Goal: Information Seeking & Learning: Learn about a topic

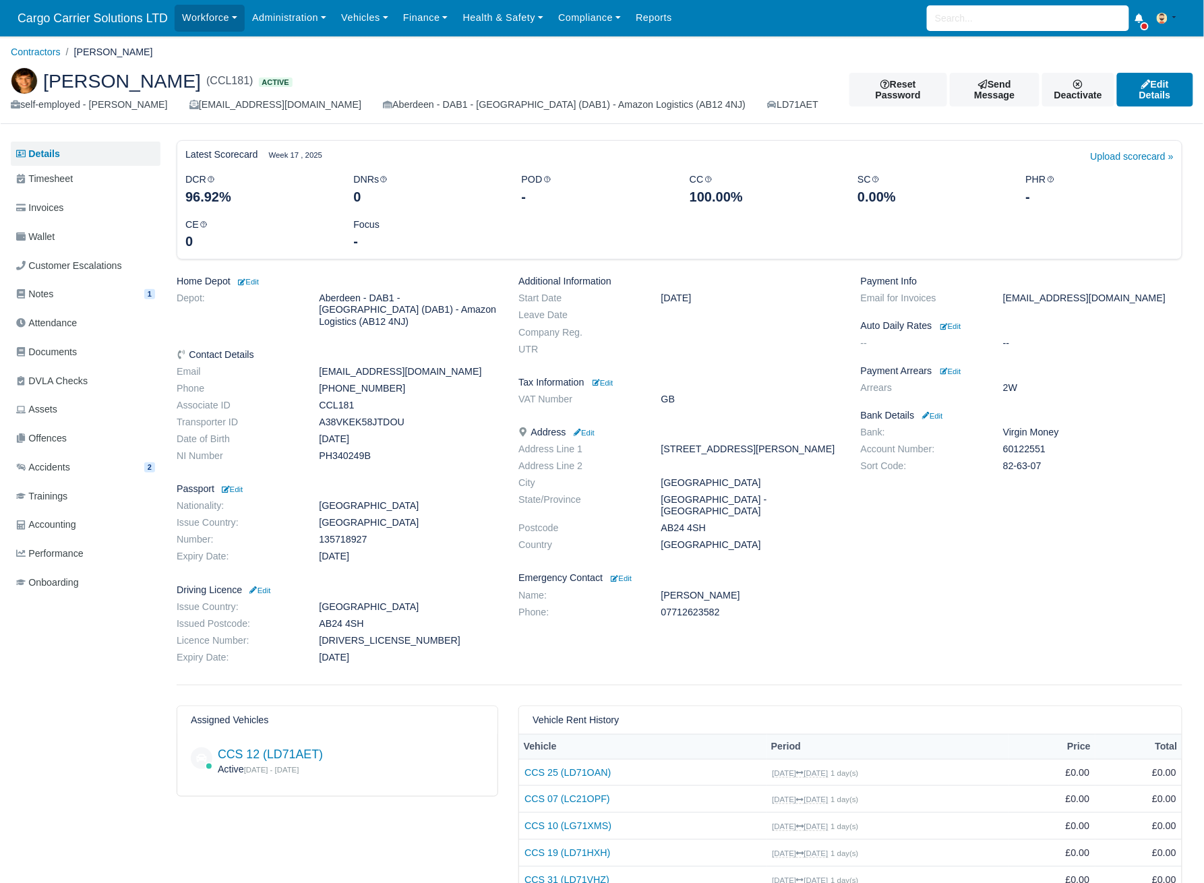
click at [166, 75] on span "[PERSON_NAME]" at bounding box center [122, 80] width 158 height 19
click at [163, 82] on span "[PERSON_NAME]" at bounding box center [122, 80] width 158 height 19
copy span "Brander"
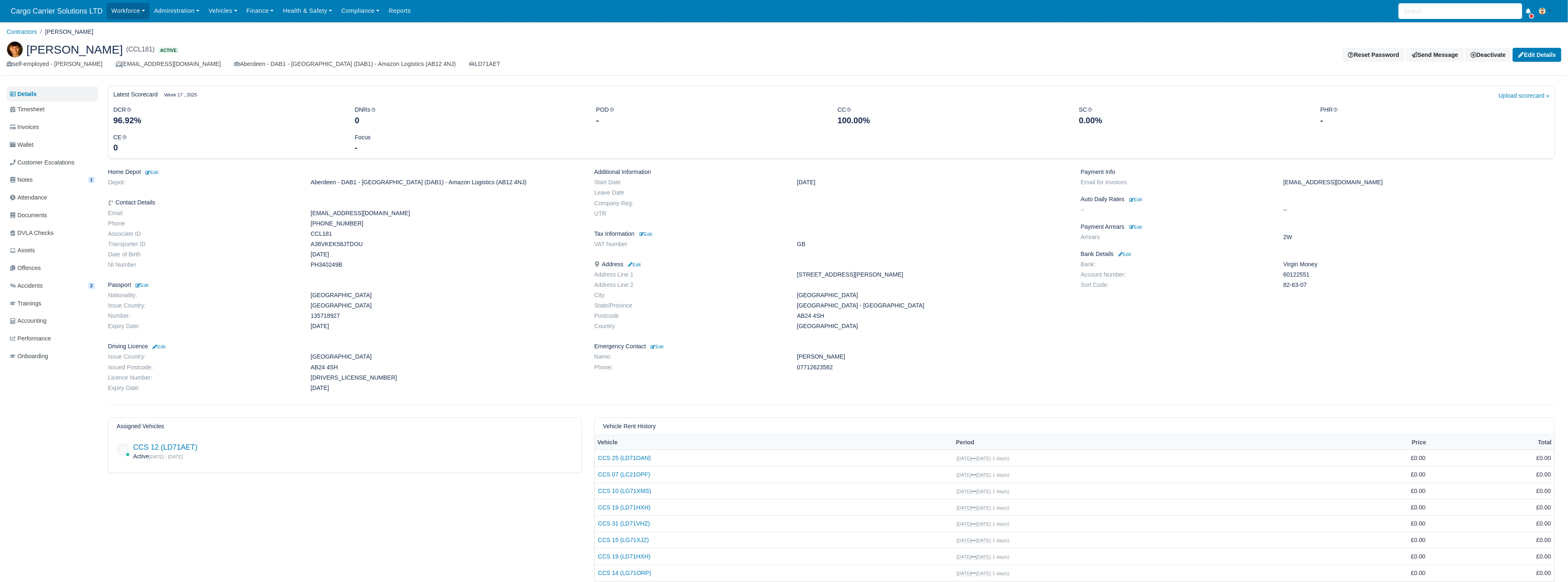
copy span "Brander"
click at [735, 224] on h6 "Payment Arrears Edit" at bounding box center [1317, 226] width 474 height 7
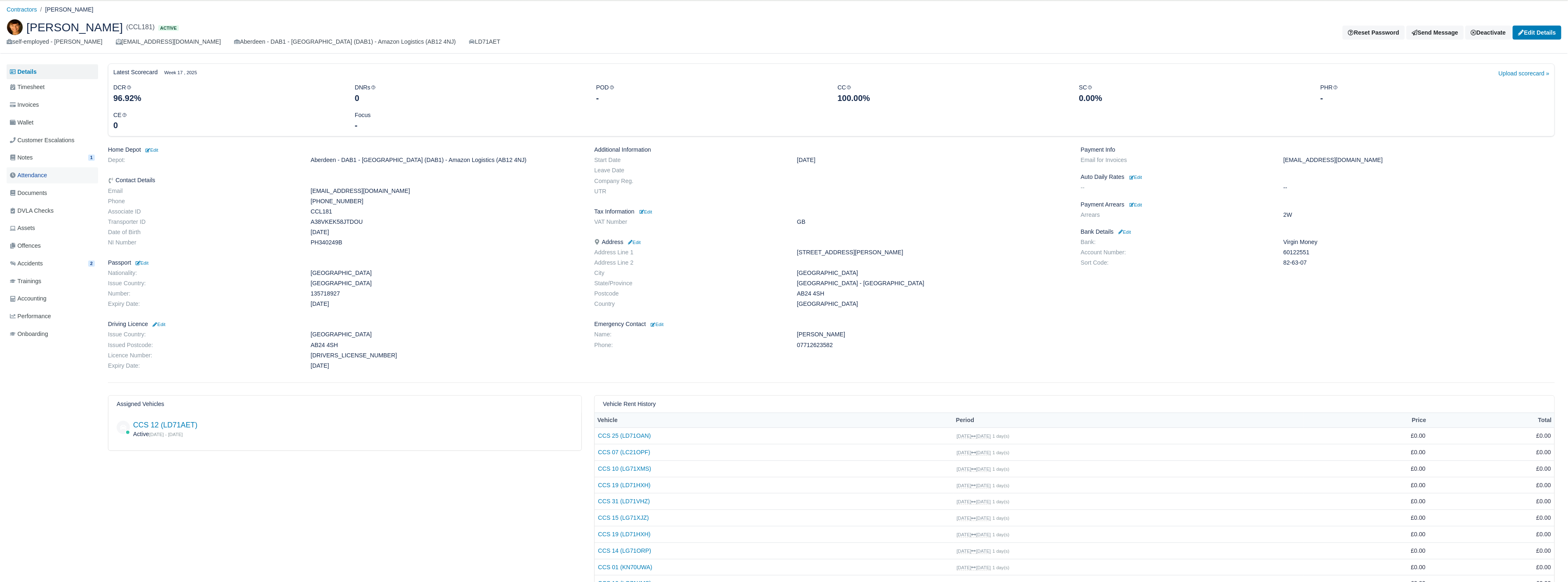
scroll to position [52, 0]
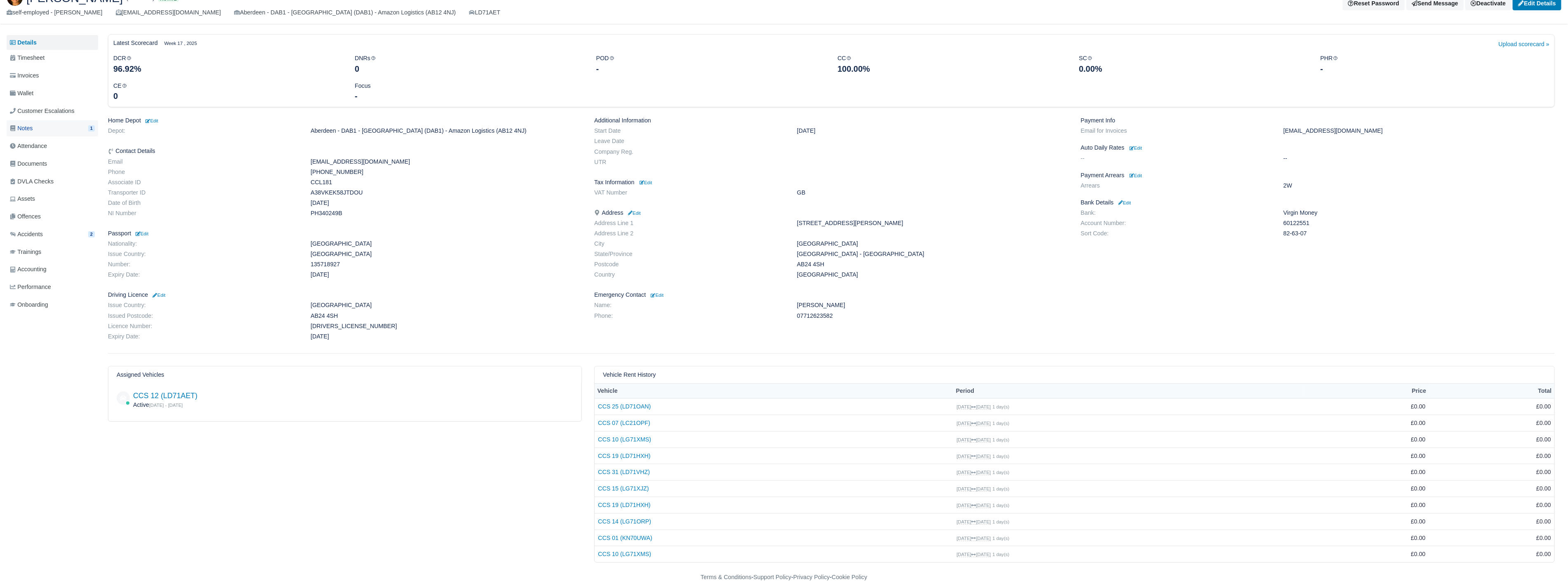
click at [35, 125] on link "Notes 1" at bounding box center [53, 128] width 92 height 16
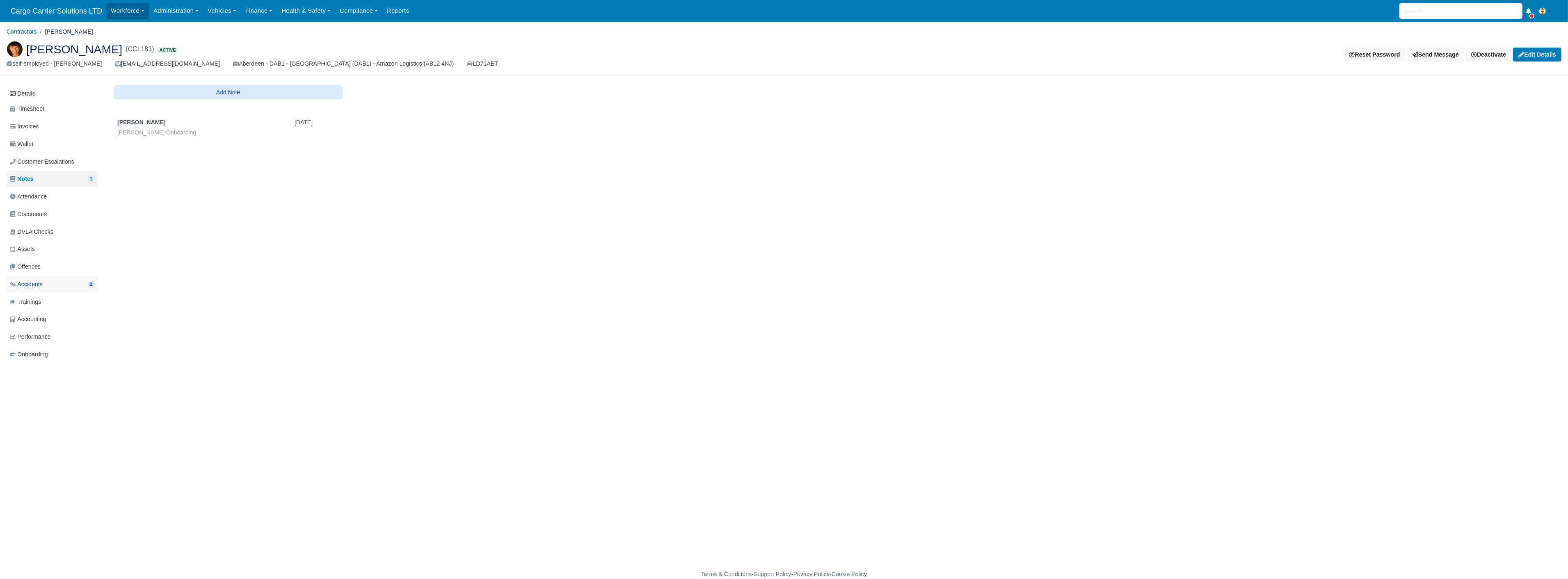
click at [44, 280] on link "Accidents 2" at bounding box center [52, 284] width 91 height 16
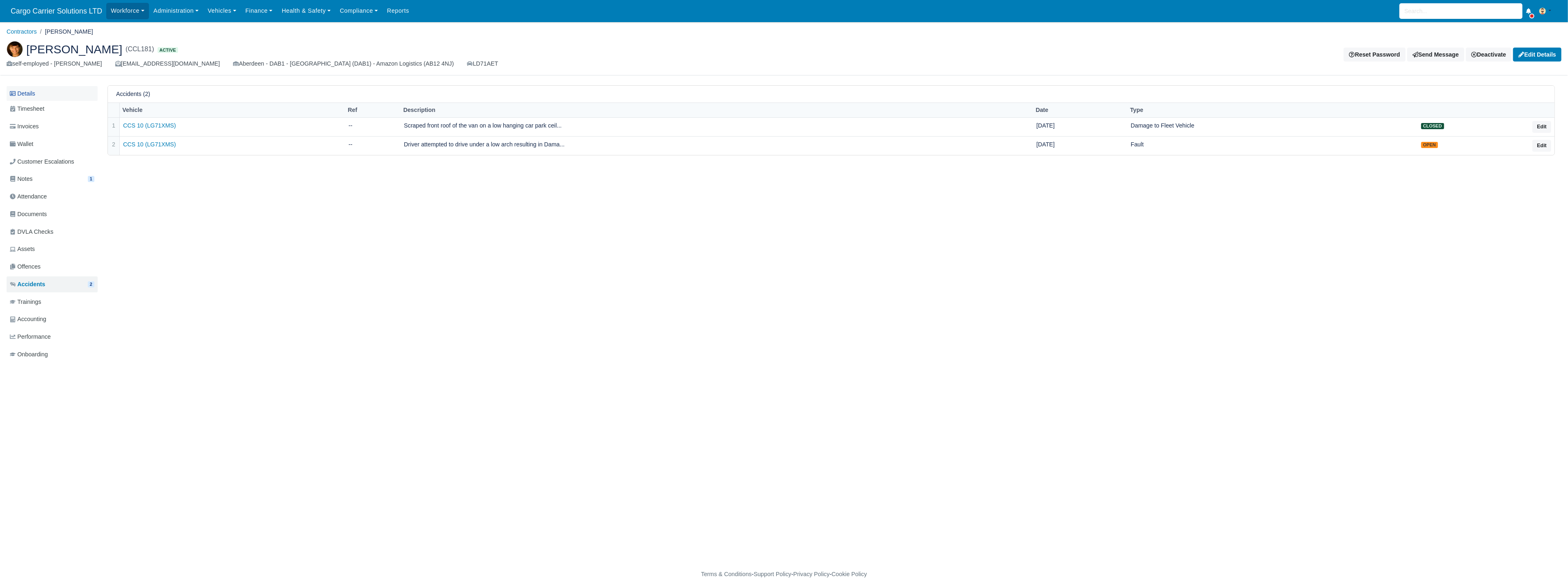
click at [42, 94] on link "Details" at bounding box center [52, 94] width 91 height 15
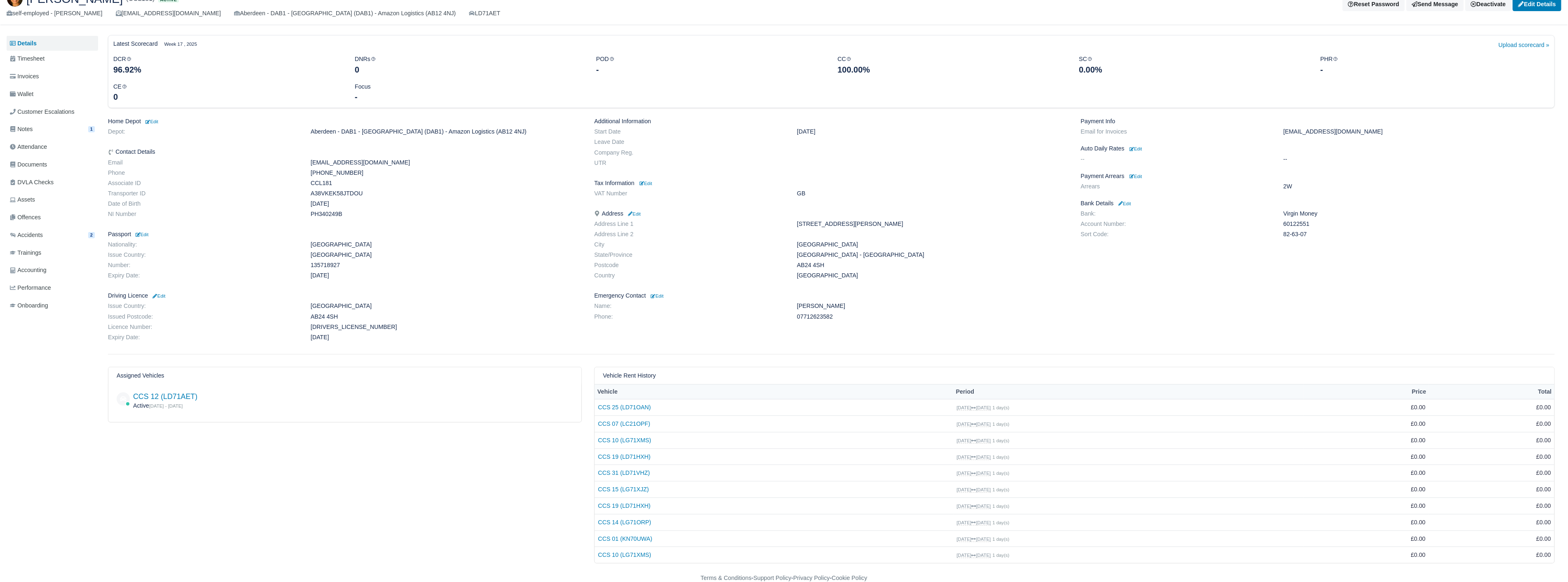
scroll to position [52, 0]
click at [63, 230] on link "Accidents 2" at bounding box center [53, 234] width 92 height 16
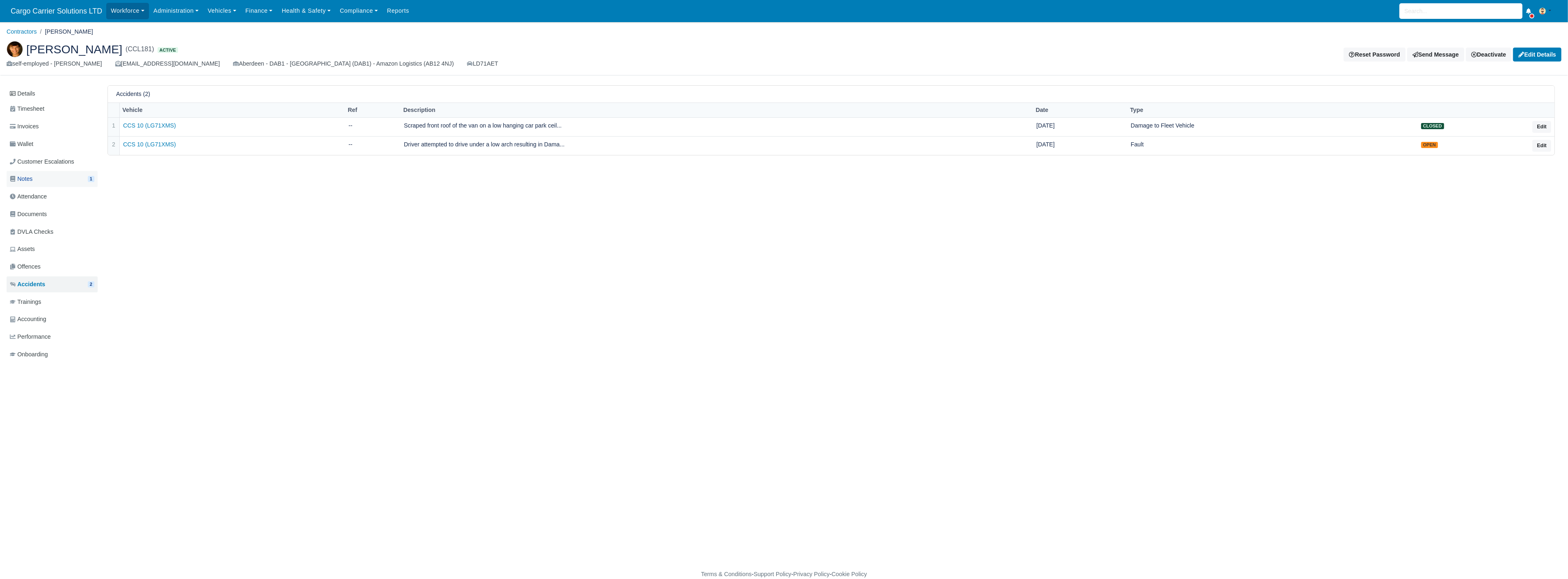
click at [58, 175] on link "Notes 1" at bounding box center [52, 179] width 91 height 16
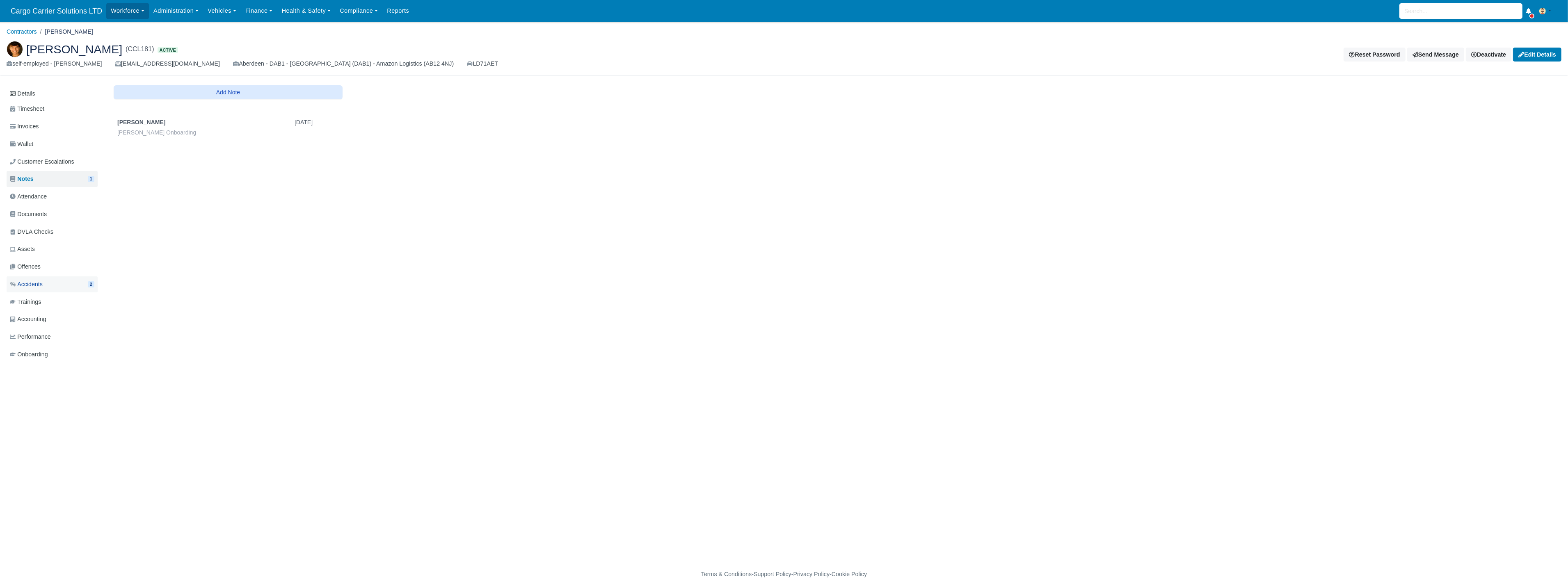
click at [60, 281] on link "Accidents 2" at bounding box center [52, 284] width 91 height 16
